Goal: Book appointment/travel/reservation

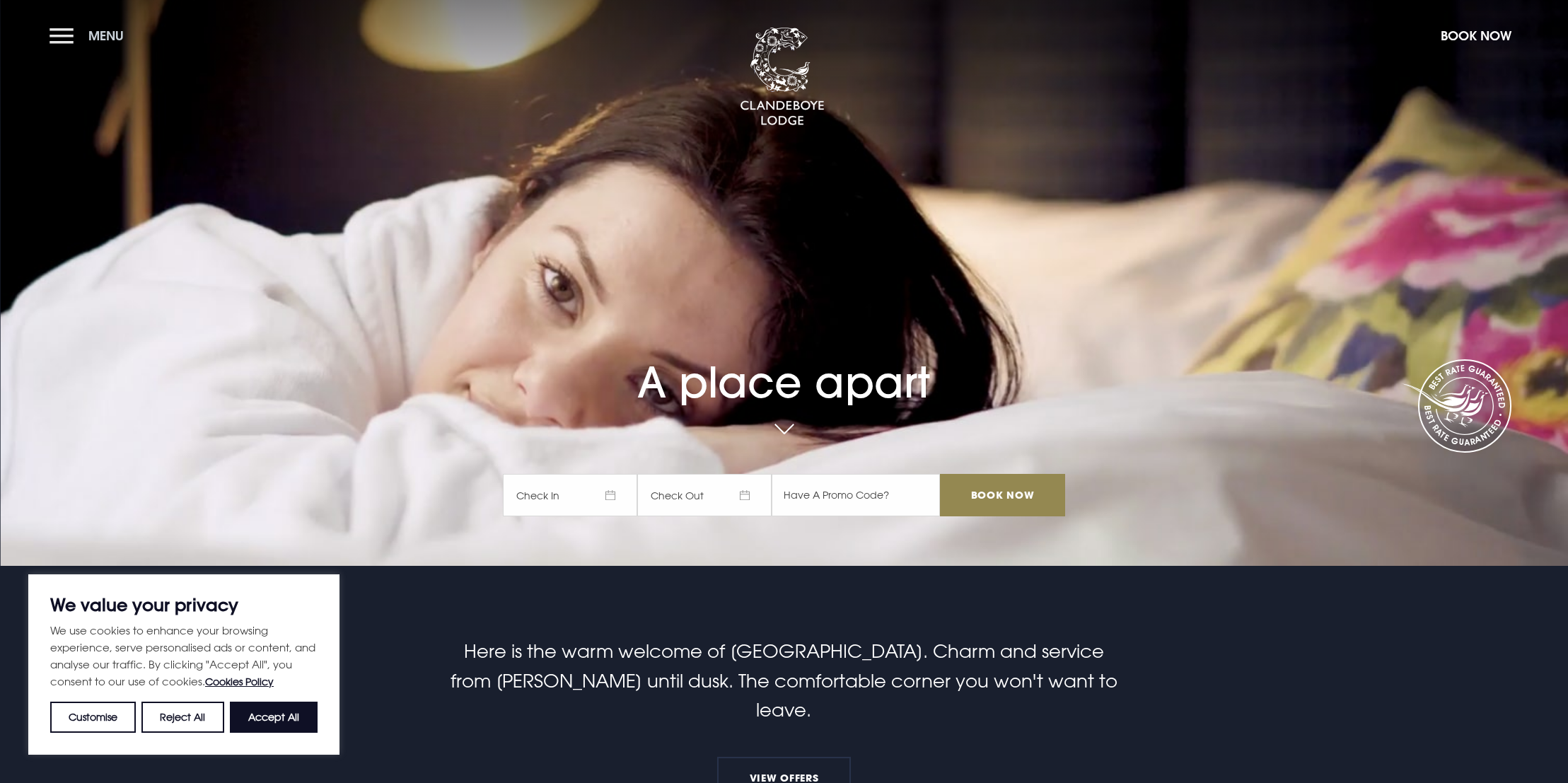
click at [71, 39] on button "Menu" at bounding box center [90, 35] width 81 height 30
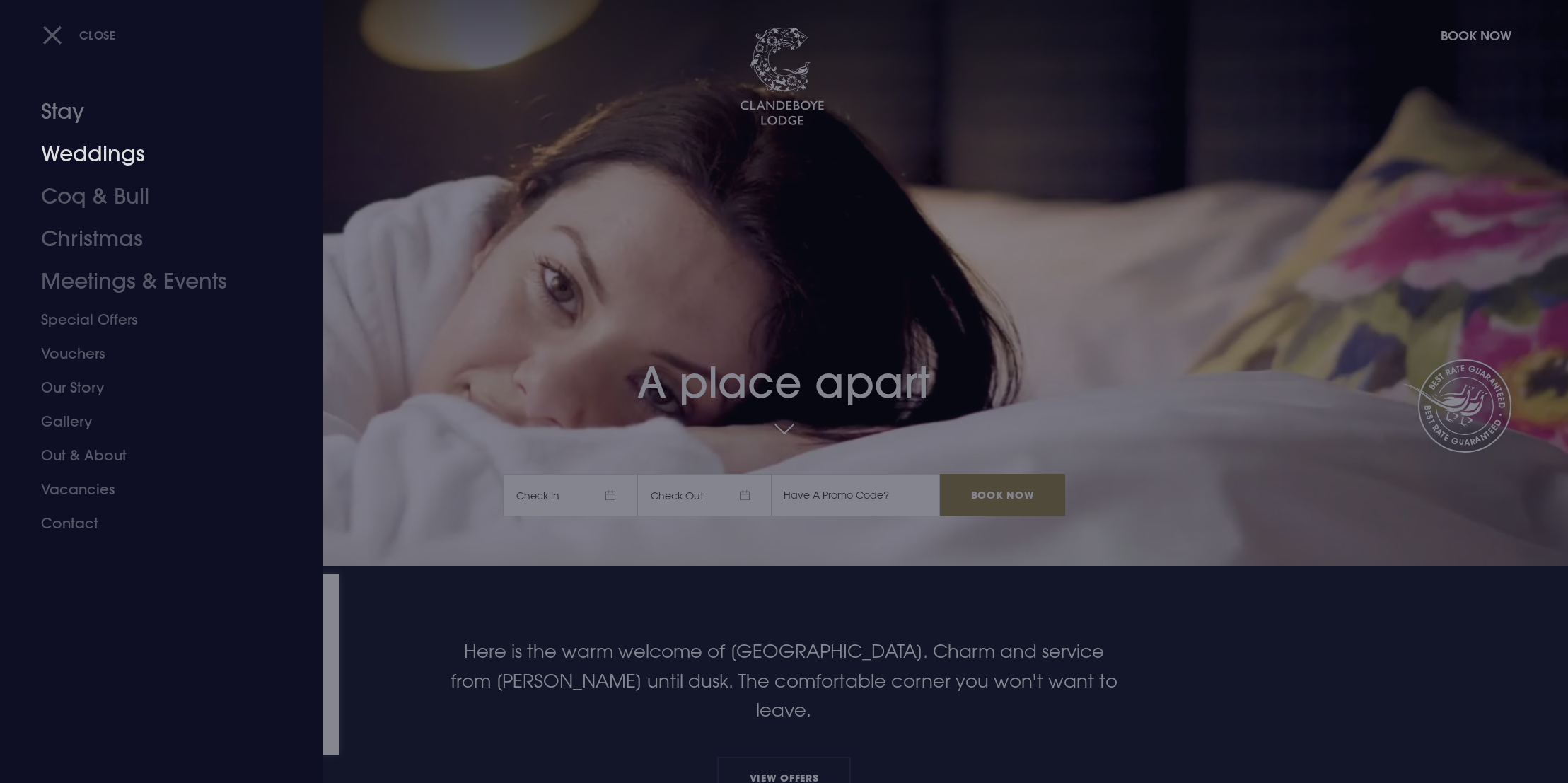
click at [86, 141] on link "Weddings" at bounding box center [153, 155] width 224 height 43
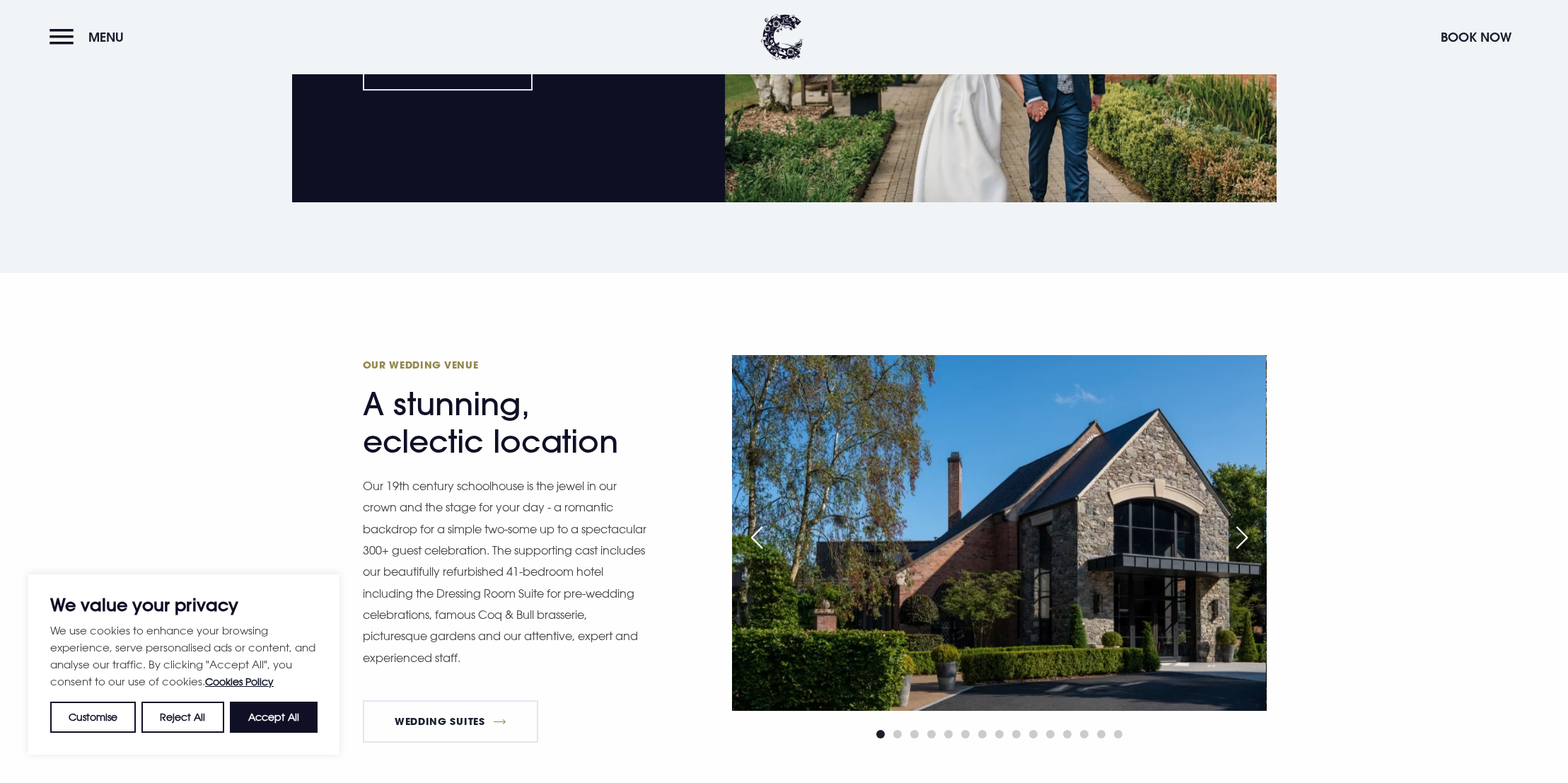
scroll to position [1374, 0]
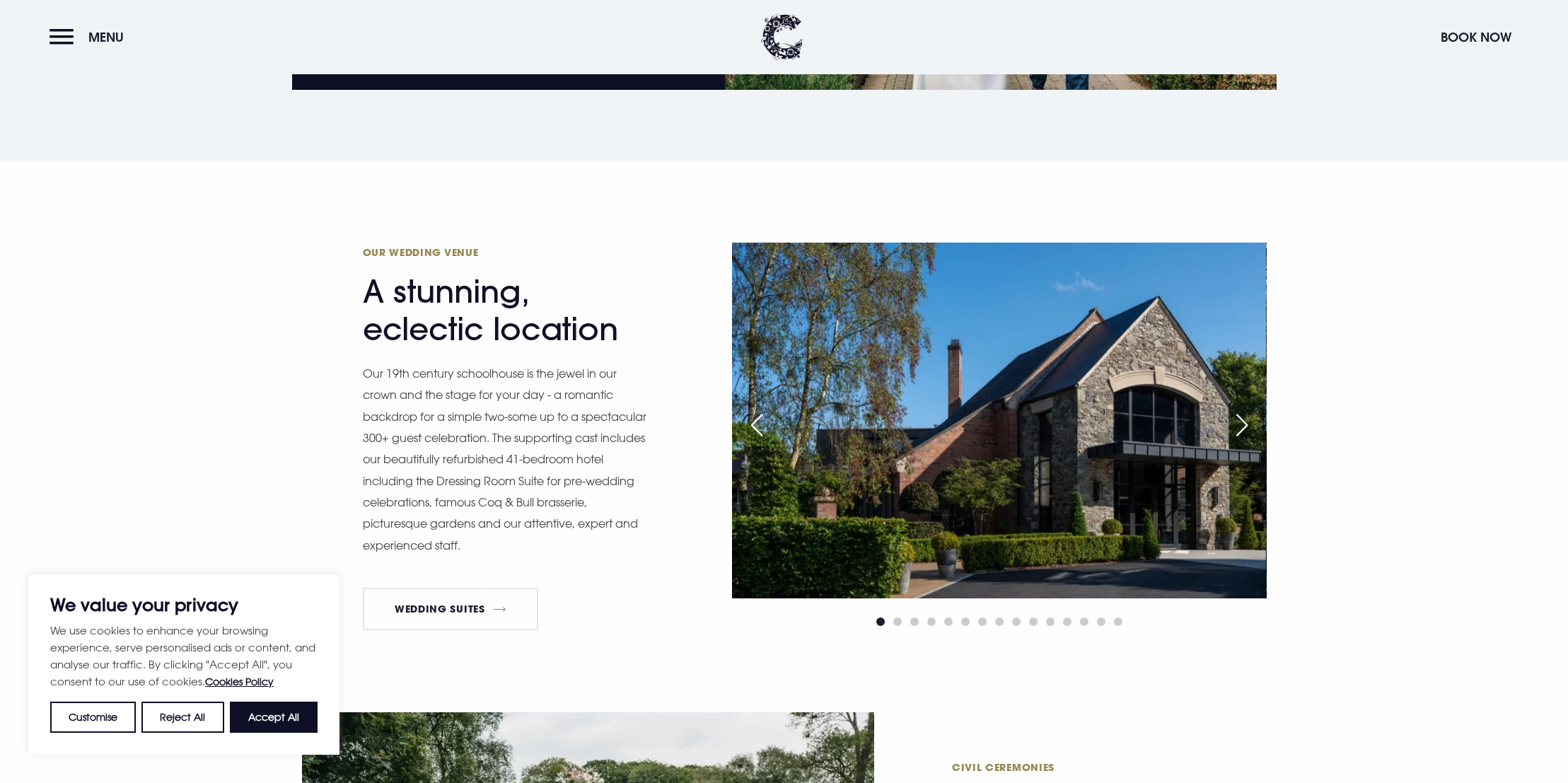
click at [1247, 421] on div "Next slide" at bounding box center [1242, 425] width 35 height 31
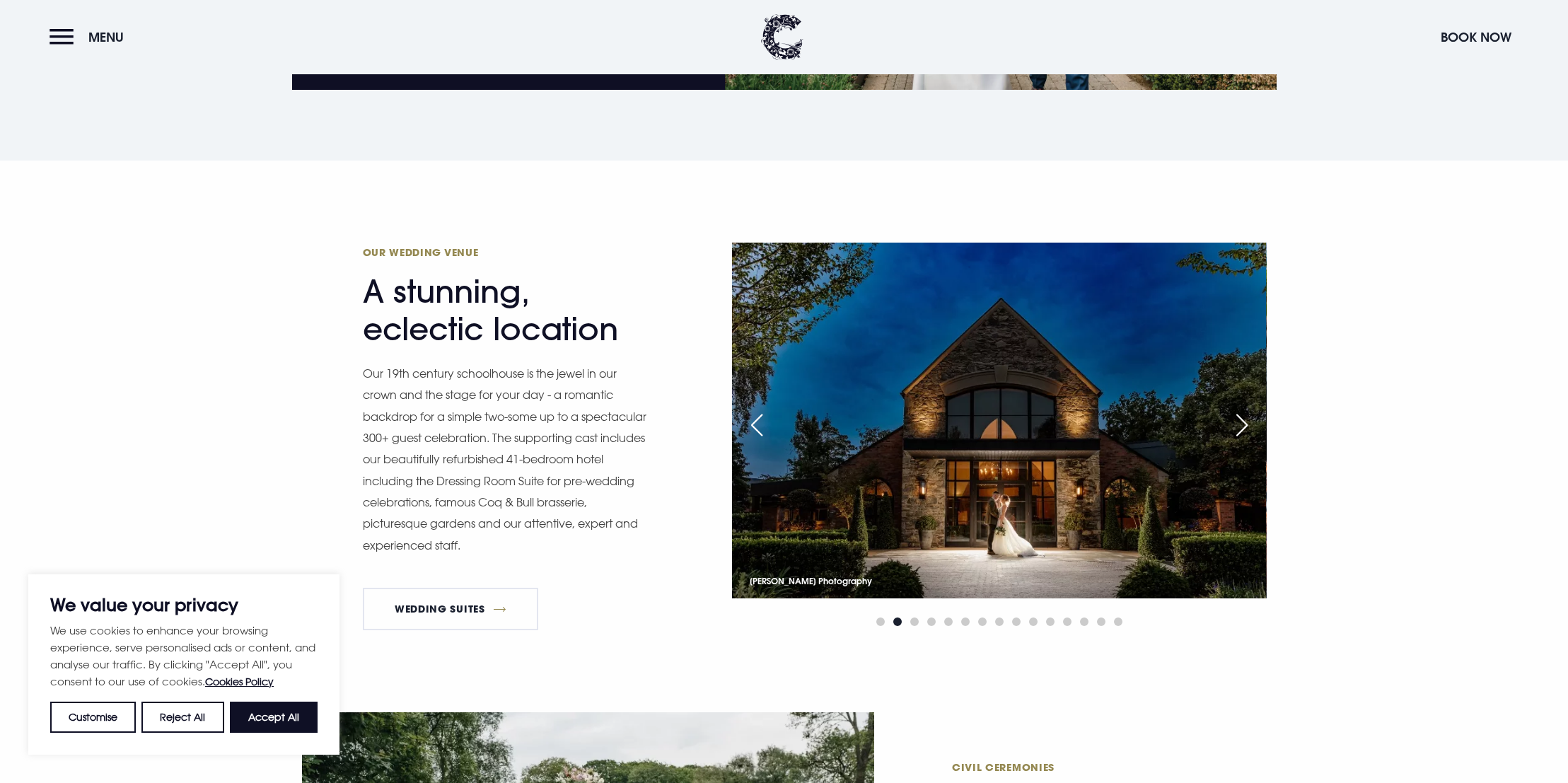
click at [1247, 421] on div "Next slide" at bounding box center [1242, 425] width 35 height 31
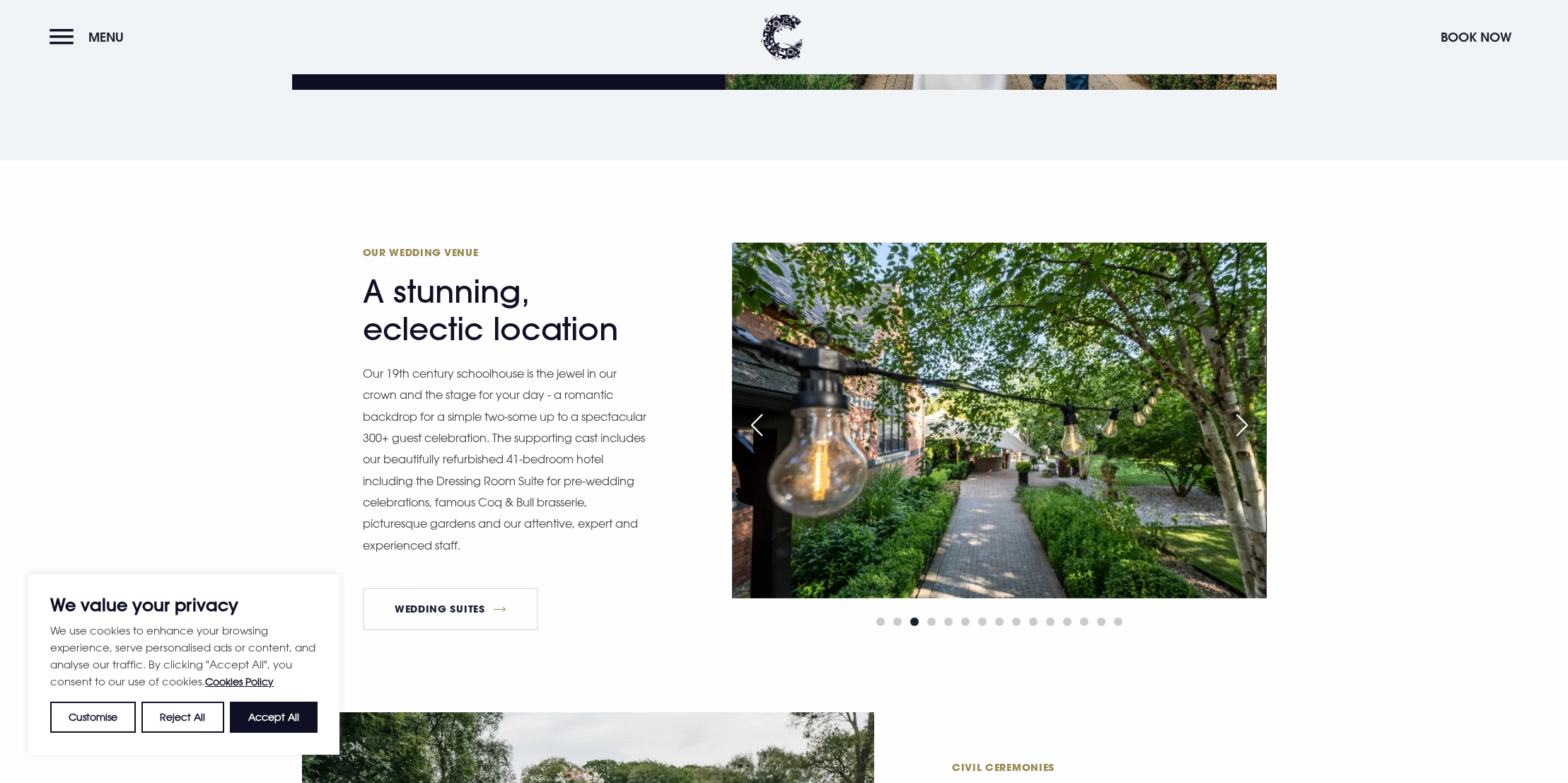
click at [1247, 421] on div "Next slide" at bounding box center [1242, 425] width 35 height 31
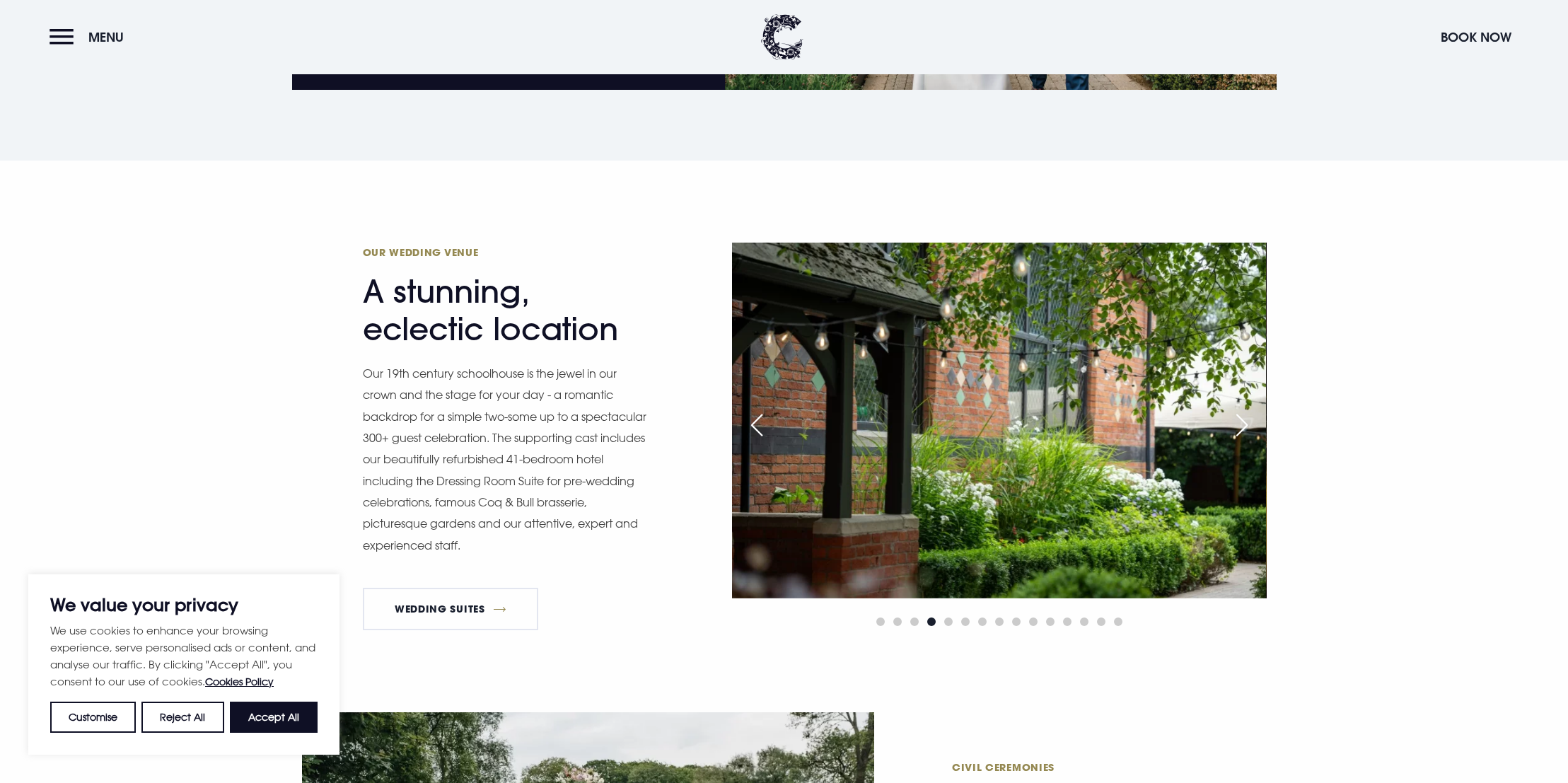
click at [1247, 421] on div "Next slide" at bounding box center [1242, 425] width 35 height 31
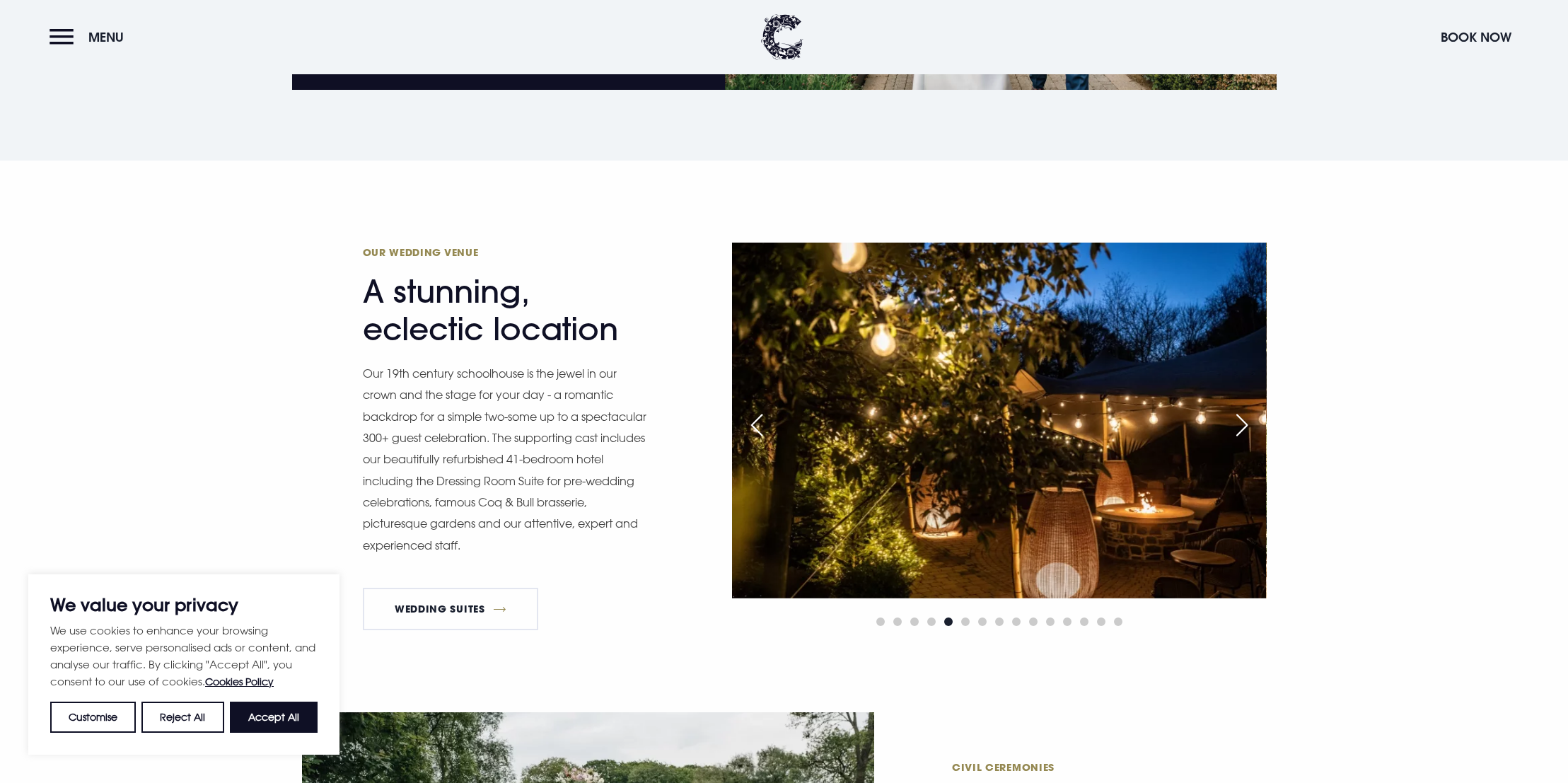
click at [1247, 421] on div "Next slide" at bounding box center [1242, 425] width 35 height 31
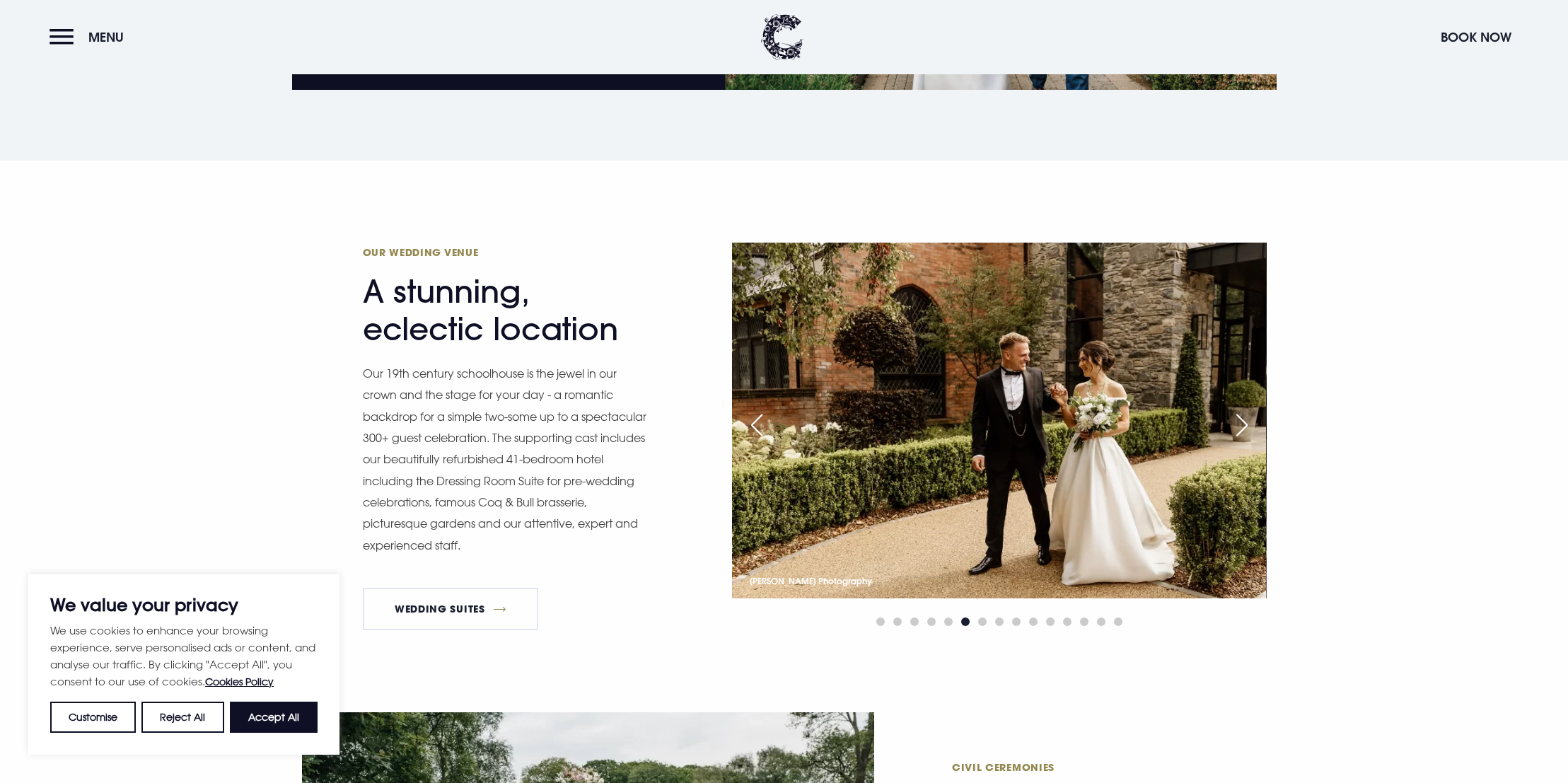
click at [1247, 421] on div "Next slide" at bounding box center [1242, 425] width 35 height 31
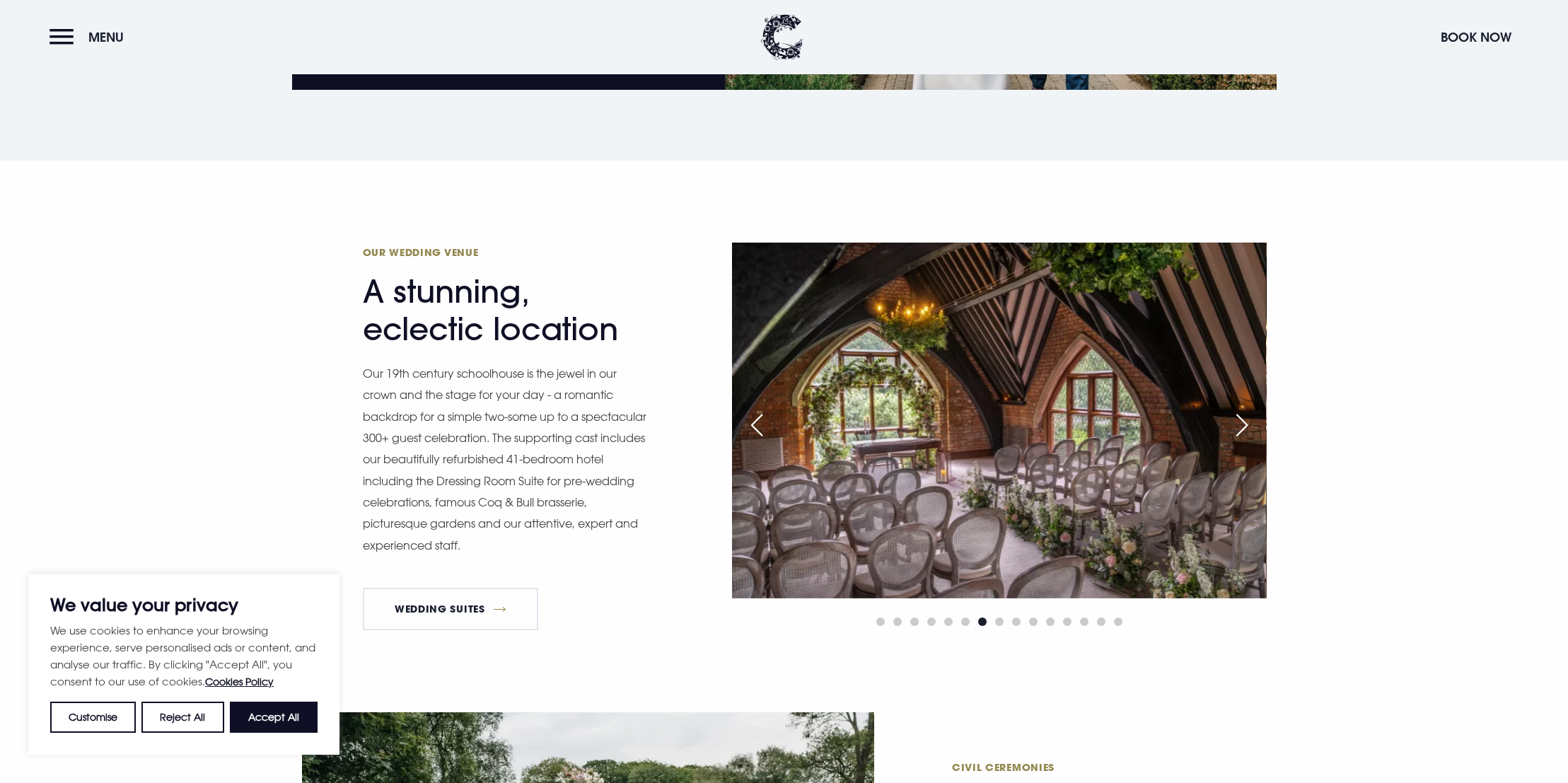
click at [1247, 421] on div "Next slide" at bounding box center [1242, 425] width 35 height 31
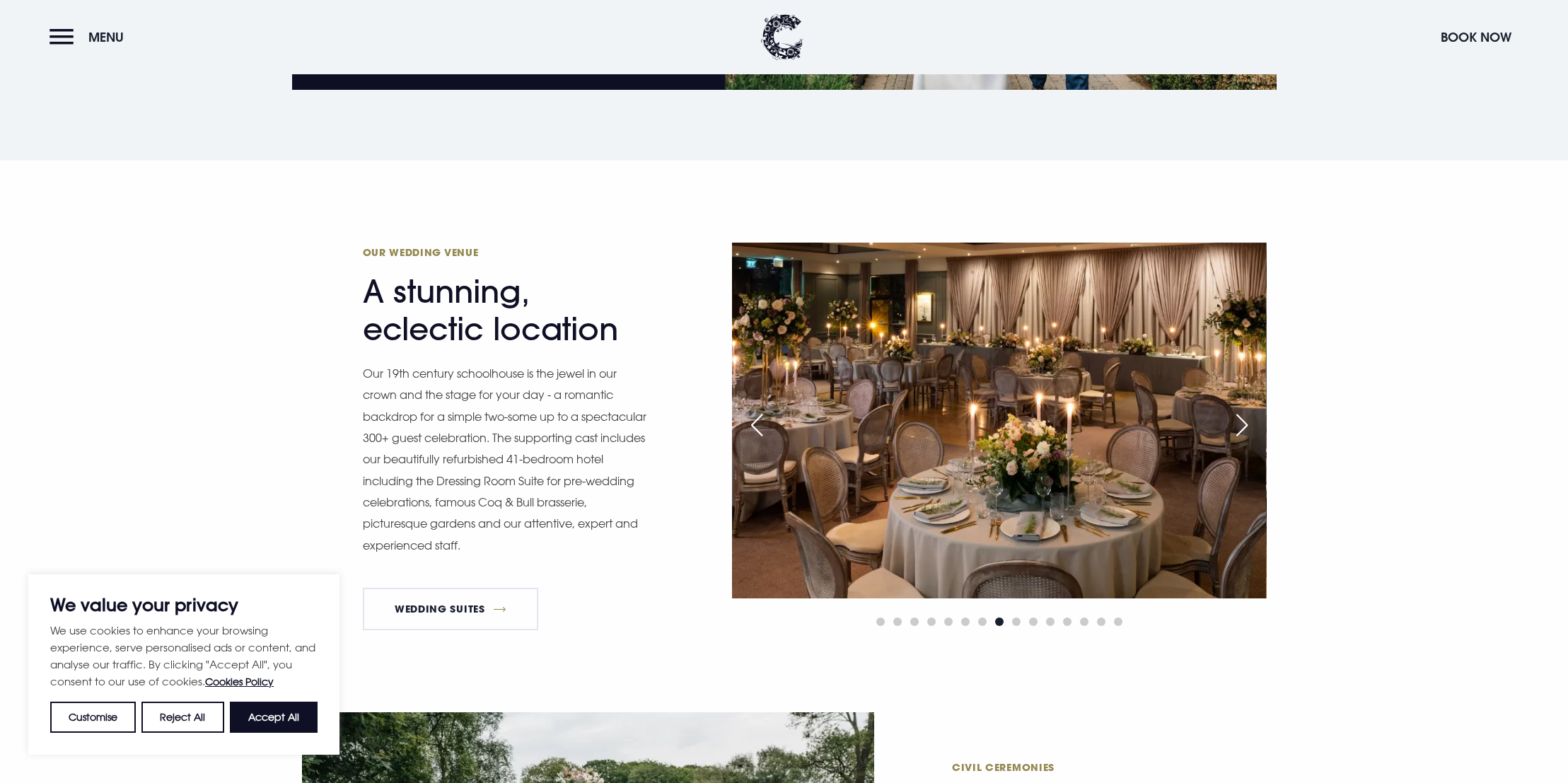
click at [1247, 421] on div "Next slide" at bounding box center [1242, 425] width 35 height 31
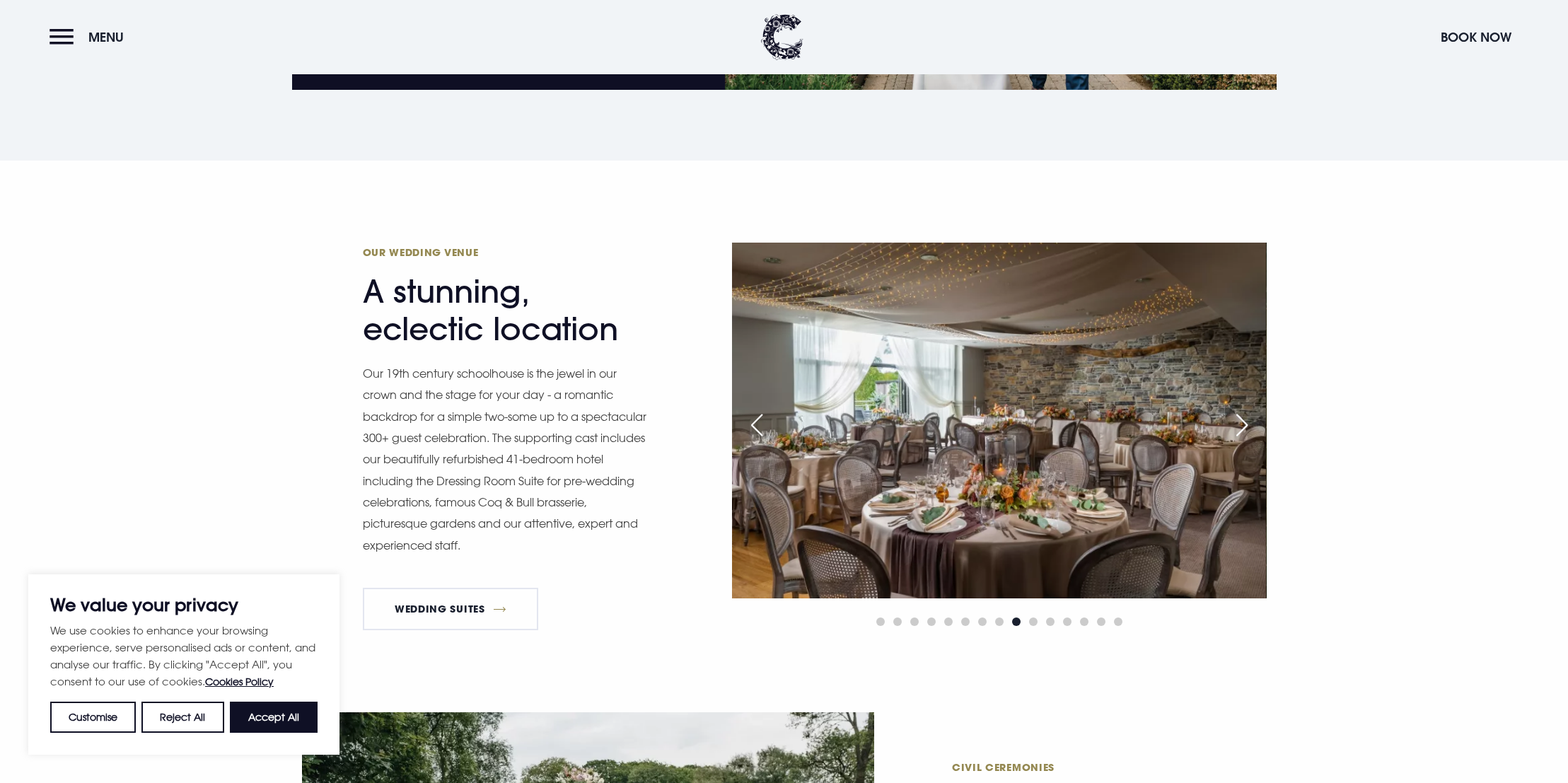
click at [1247, 421] on div "Next slide" at bounding box center [1242, 425] width 35 height 31
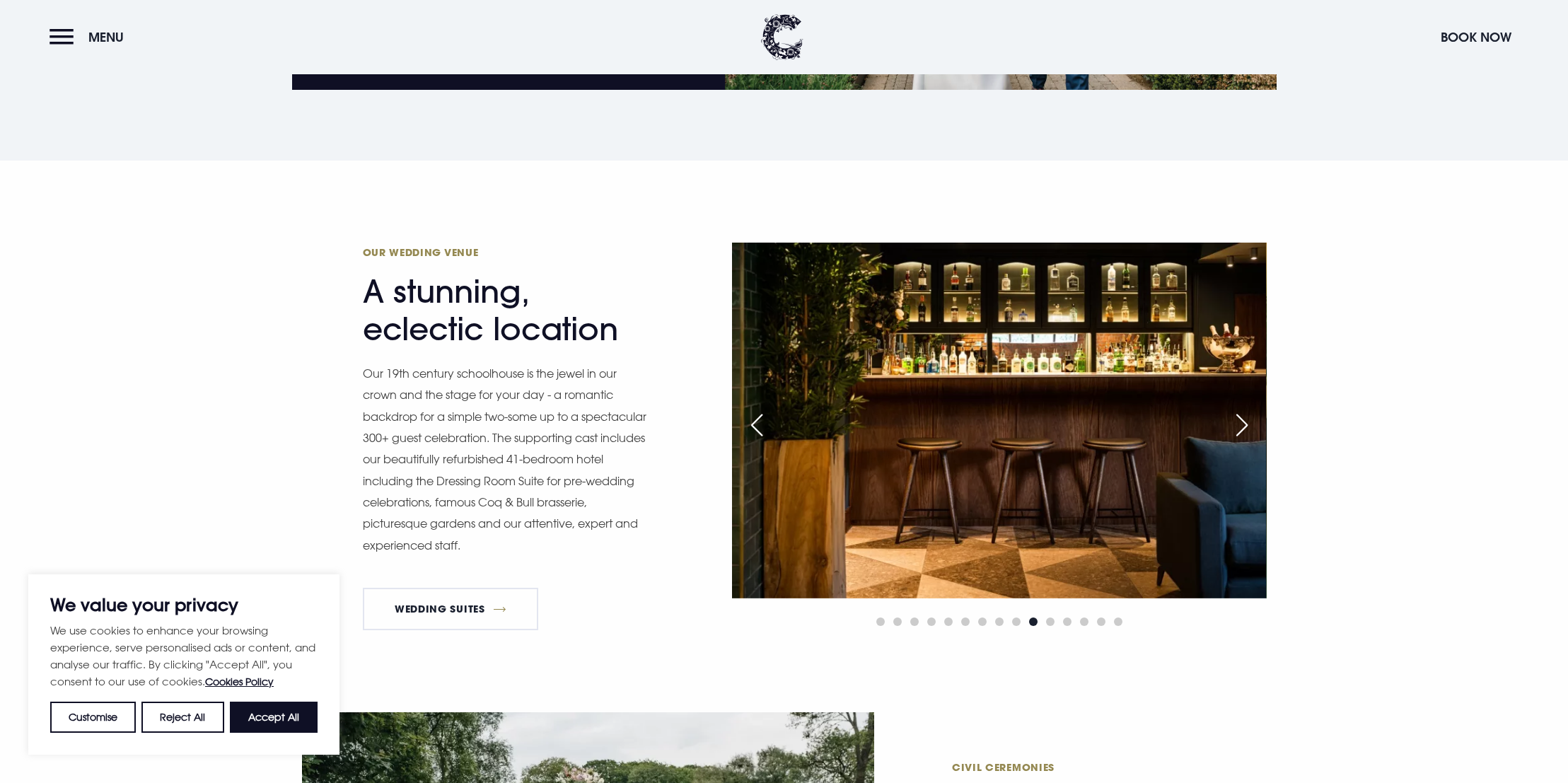
click at [1247, 421] on div "Next slide" at bounding box center [1242, 425] width 35 height 31
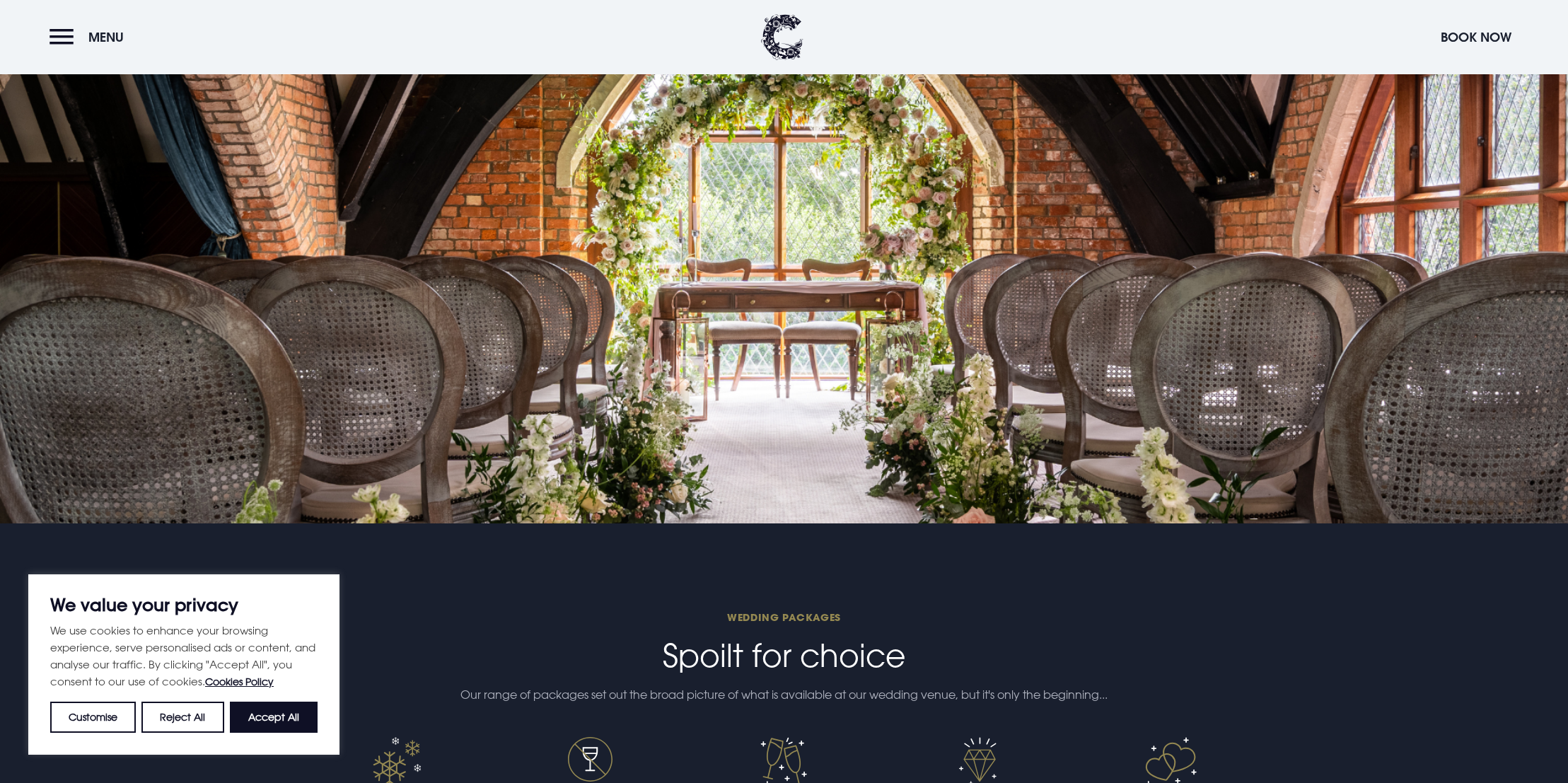
scroll to position [2334, 0]
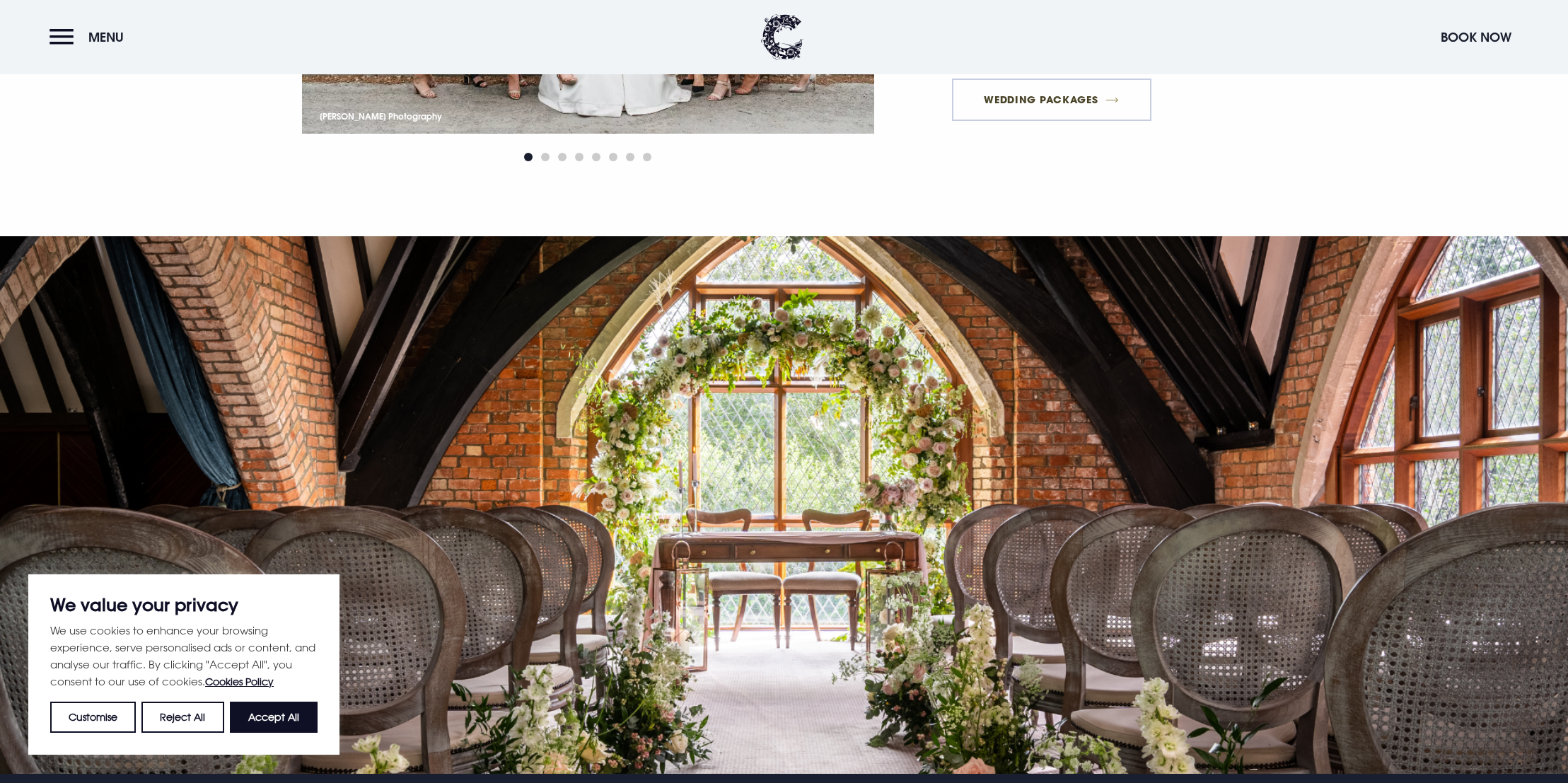
click at [1089, 97] on link "Wedding Packages" at bounding box center [1051, 100] width 199 height 43
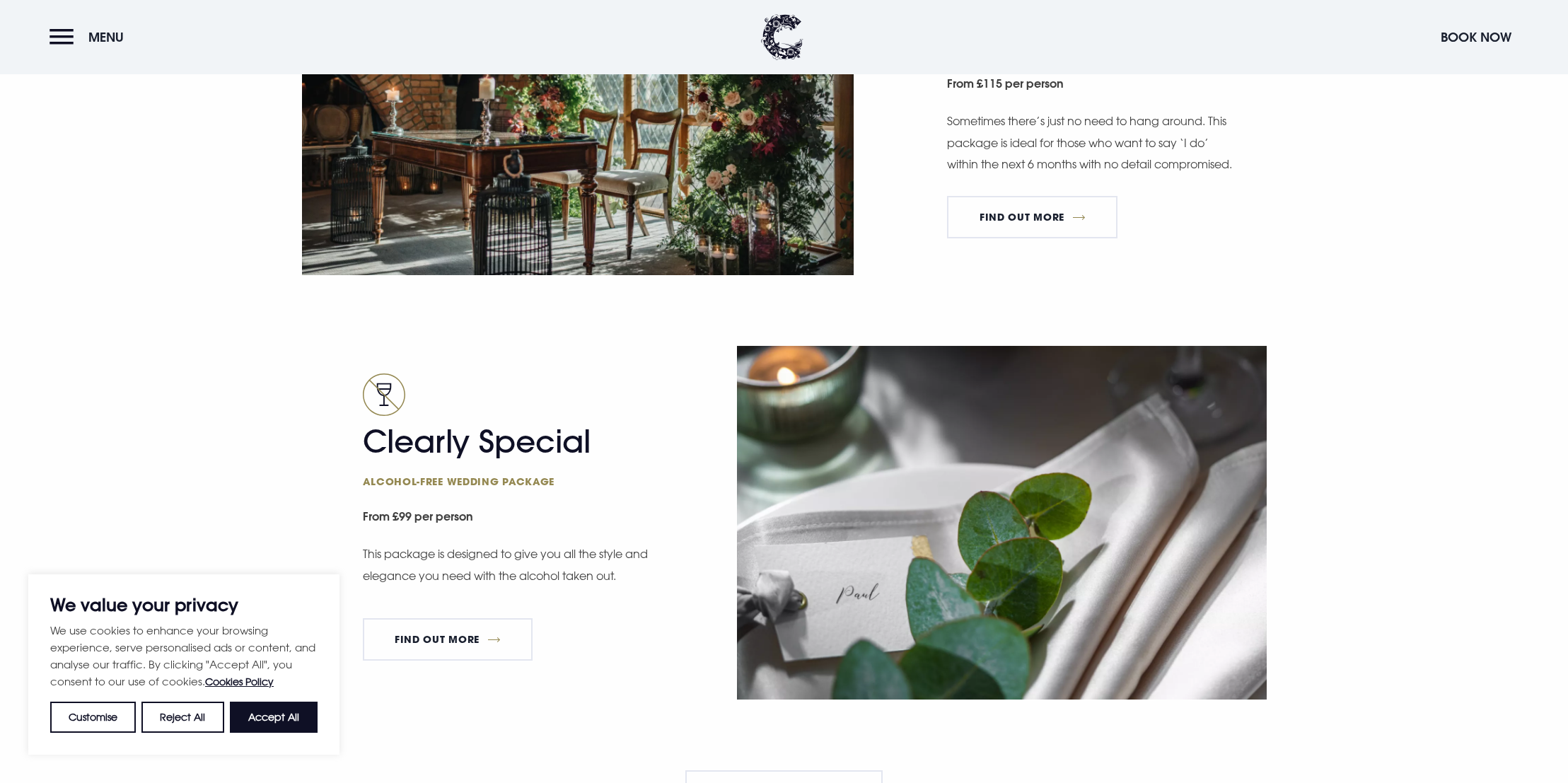
scroll to position [2380, 0]
